Goal: Task Accomplishment & Management: Manage account settings

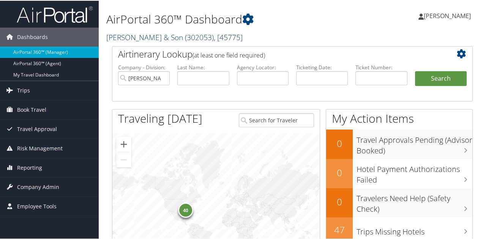
click at [149, 38] on link "CH Guenther & Son ( 302053 ) , [ 45775 ]" at bounding box center [174, 36] width 136 height 10
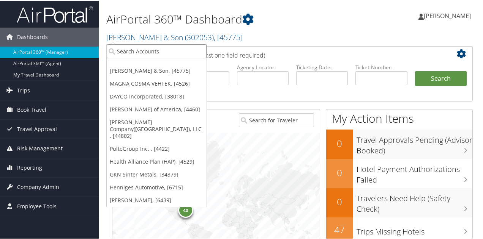
click at [143, 51] on input "search" at bounding box center [157, 51] width 100 height 14
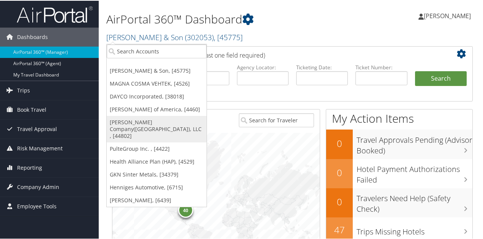
click at [150, 119] on link "[PERSON_NAME] Company([GEOGRAPHIC_DATA]), LLC , [44802]" at bounding box center [157, 128] width 100 height 27
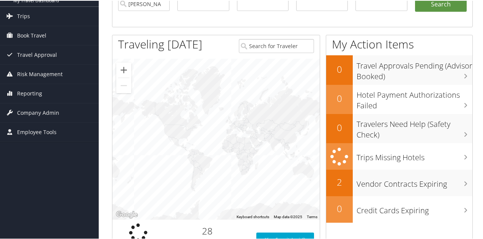
scroll to position [76, 0]
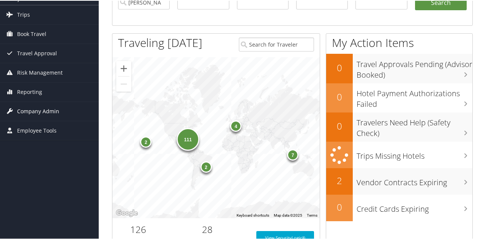
drag, startPoint x: 39, startPoint y: 107, endPoint x: 43, endPoint y: 116, distance: 10.2
click at [39, 108] on span "Company Admin" at bounding box center [38, 110] width 42 height 19
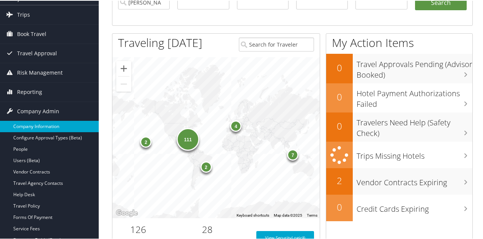
click at [49, 123] on link "Company Information" at bounding box center [49, 125] width 99 height 11
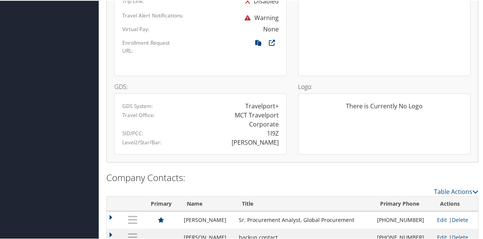
scroll to position [588, 0]
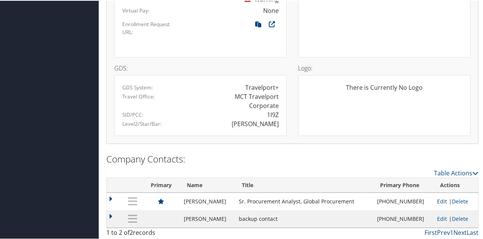
click at [439, 201] on link "Edit" at bounding box center [442, 200] width 10 height 7
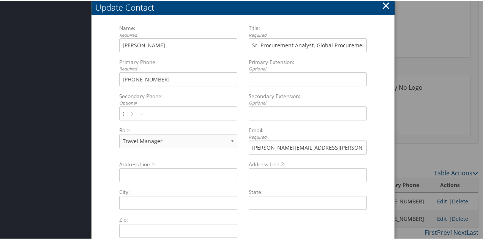
drag, startPoint x: 385, startPoint y: 6, endPoint x: 348, endPoint y: 27, distance: 41.8
click at [384, 6] on button "×" at bounding box center [385, 4] width 9 height 15
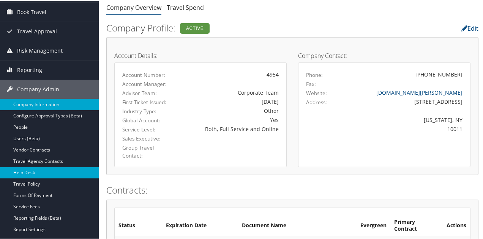
scroll to position [76, 0]
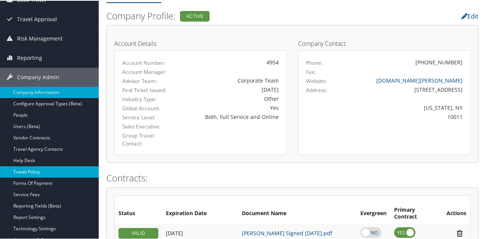
click at [33, 172] on link "Travel Policy" at bounding box center [49, 171] width 99 height 11
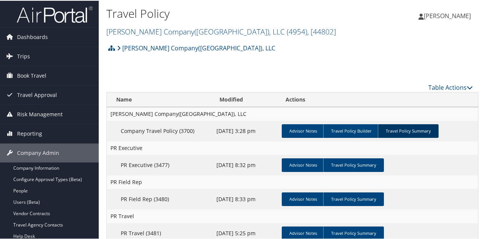
click at [407, 128] on link "Travel Policy Summary" at bounding box center [408, 131] width 61 height 14
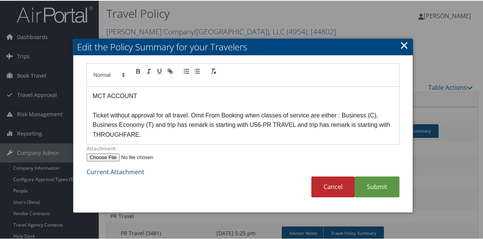
click at [400, 45] on link "×" at bounding box center [404, 44] width 9 height 15
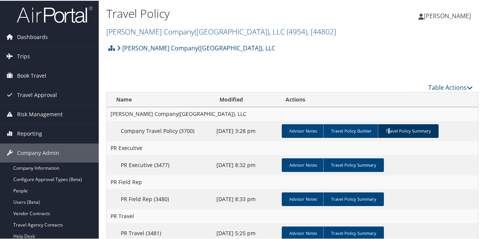
click at [387, 126] on link "Travel Policy Summary" at bounding box center [408, 131] width 61 height 14
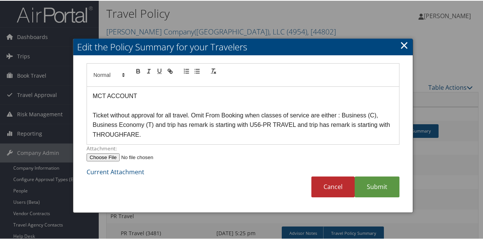
click at [400, 44] on link "×" at bounding box center [404, 44] width 9 height 15
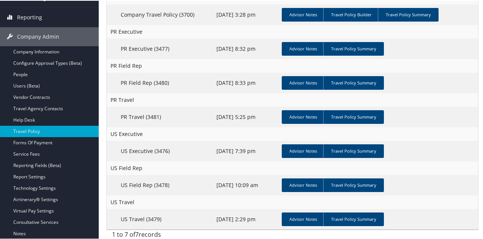
scroll to position [70, 0]
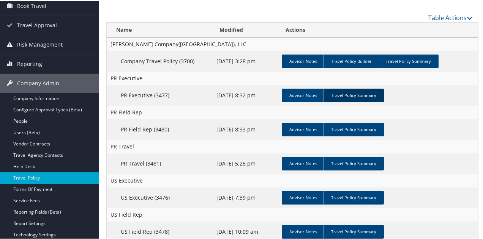
click at [361, 91] on link "Travel Policy Summary" at bounding box center [353, 95] width 61 height 14
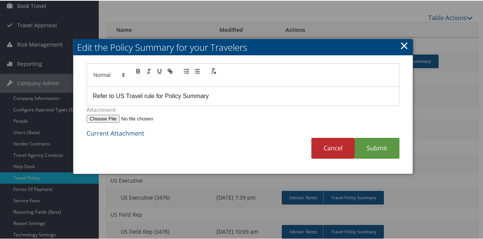
click at [400, 44] on link "×" at bounding box center [404, 44] width 9 height 15
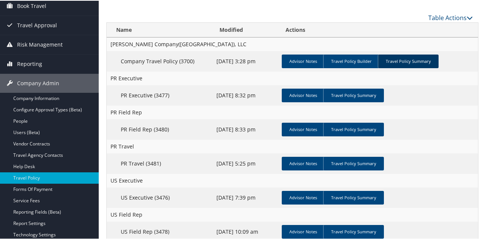
click at [407, 58] on link "Travel Policy Summary" at bounding box center [408, 61] width 61 height 14
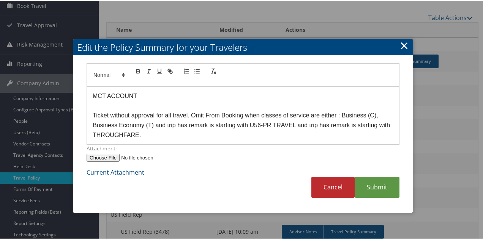
click at [401, 45] on link "×" at bounding box center [404, 44] width 9 height 15
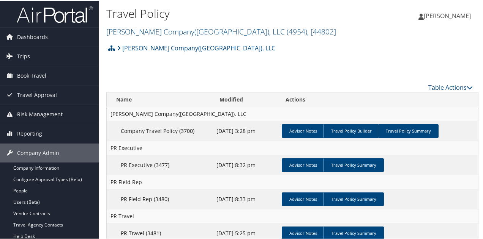
scroll to position [0, 0]
drag, startPoint x: 164, startPoint y: 30, endPoint x: 155, endPoint y: 37, distance: 11.7
click at [164, 30] on link "Nielsen Company(US), LLC ( 4954 ) , [ 44802 ]" at bounding box center [221, 31] width 230 height 10
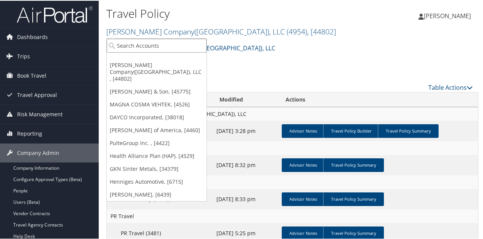
click at [153, 42] on input "search" at bounding box center [157, 45] width 100 height 14
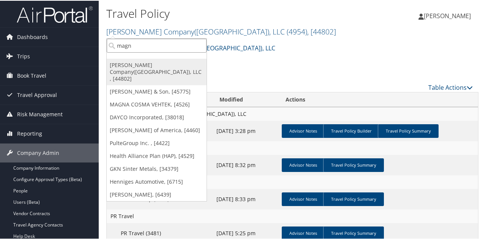
type input "magna"
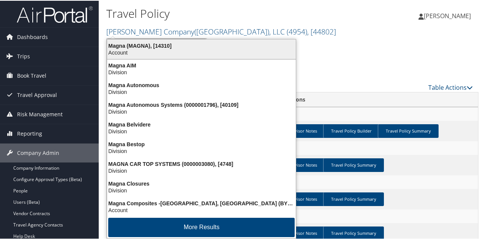
click at [175, 38] on li "Magna (MAGNA), [14310] Account" at bounding box center [201, 48] width 189 height 20
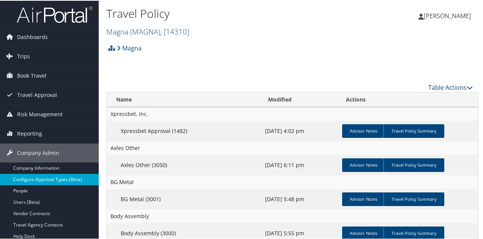
scroll to position [38, 0]
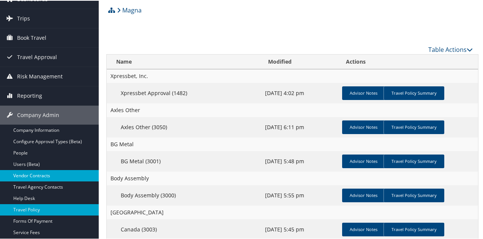
click at [42, 175] on link "Vendor Contracts" at bounding box center [49, 175] width 99 height 11
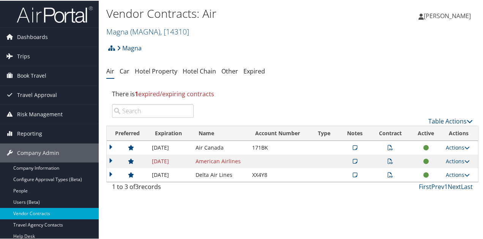
click at [387, 161] on icon at bounding box center [389, 160] width 5 height 5
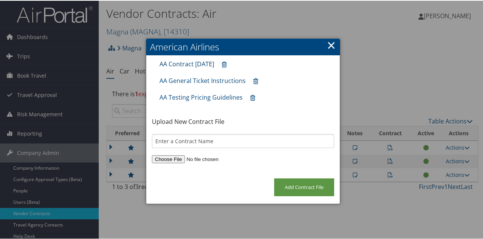
click at [184, 63] on link "AA Contract [DATE]" at bounding box center [186, 63] width 55 height 8
drag, startPoint x: 327, startPoint y: 46, endPoint x: 312, endPoint y: 73, distance: 30.4
click at [327, 47] on link "×" at bounding box center [331, 44] width 9 height 15
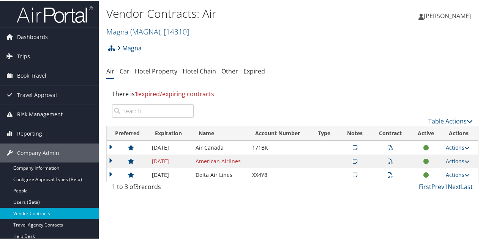
click at [352, 161] on icon at bounding box center [354, 160] width 5 height 5
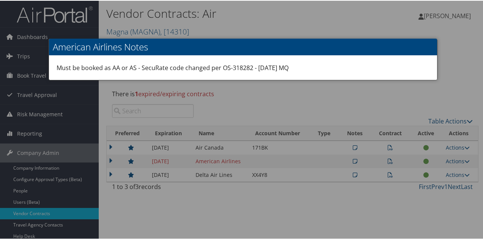
click at [314, 102] on div at bounding box center [243, 119] width 486 height 239
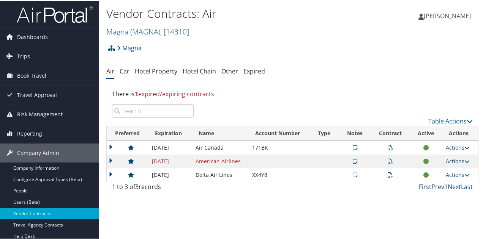
click at [452, 161] on link "Actions" at bounding box center [457, 160] width 24 height 7
click at [439, 195] on link "Edit Contract" at bounding box center [440, 197] width 50 height 13
select select "[object Object]"
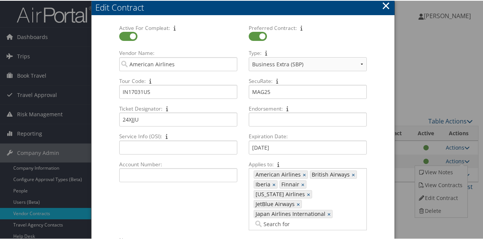
click at [384, 4] on button "×" at bounding box center [385, 4] width 9 height 15
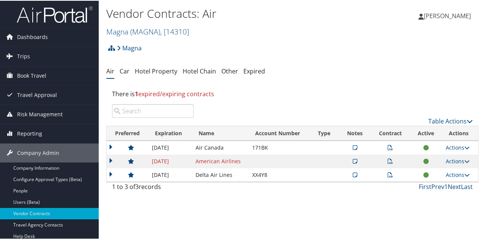
click at [388, 159] on icon at bounding box center [389, 160] width 5 height 5
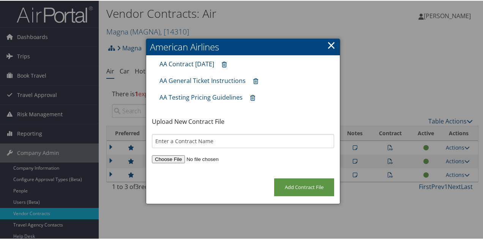
click at [208, 61] on link "AA Contract [DATE]" at bounding box center [186, 63] width 55 height 8
click at [331, 45] on link "×" at bounding box center [331, 44] width 9 height 15
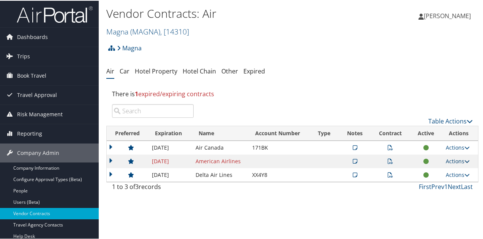
click at [449, 160] on link "Actions" at bounding box center [457, 160] width 24 height 7
click at [436, 200] on link "Edit Contract" at bounding box center [440, 197] width 50 height 13
select select "[object Object]"
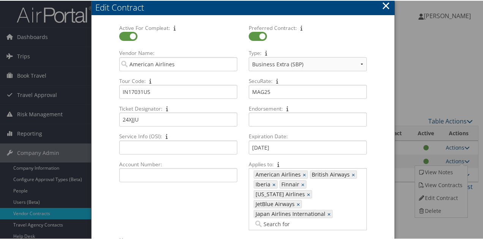
click at [382, 4] on button "×" at bounding box center [385, 4] width 9 height 15
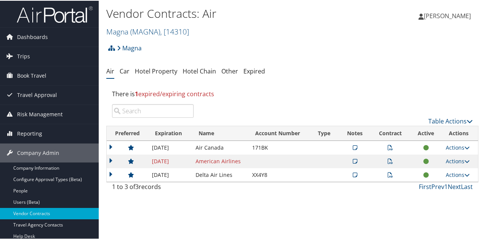
click at [387, 160] on icon at bounding box center [389, 160] width 5 height 5
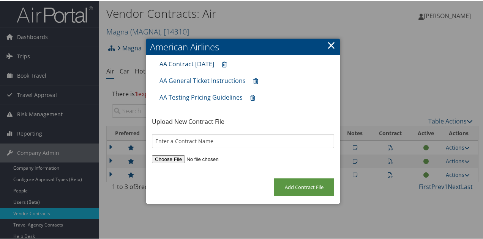
click at [192, 63] on link "AA Contract [DATE]" at bounding box center [186, 63] width 55 height 8
click at [327, 45] on link "×" at bounding box center [331, 44] width 9 height 15
